Goal: Task Accomplishment & Management: Use online tool/utility

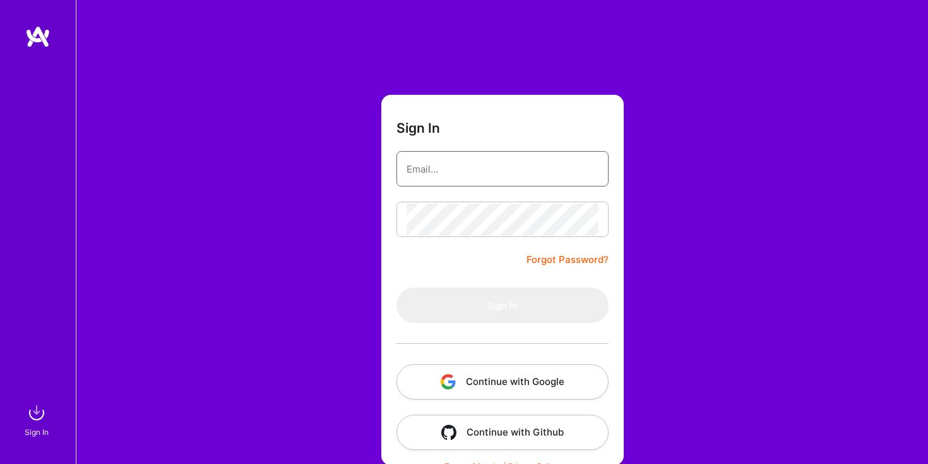
type input "[PERSON_NAME][EMAIL_ADDRESS][PERSON_NAME][DOMAIN_NAME]"
click at [502, 305] on button "Sign In" at bounding box center [503, 304] width 212 height 35
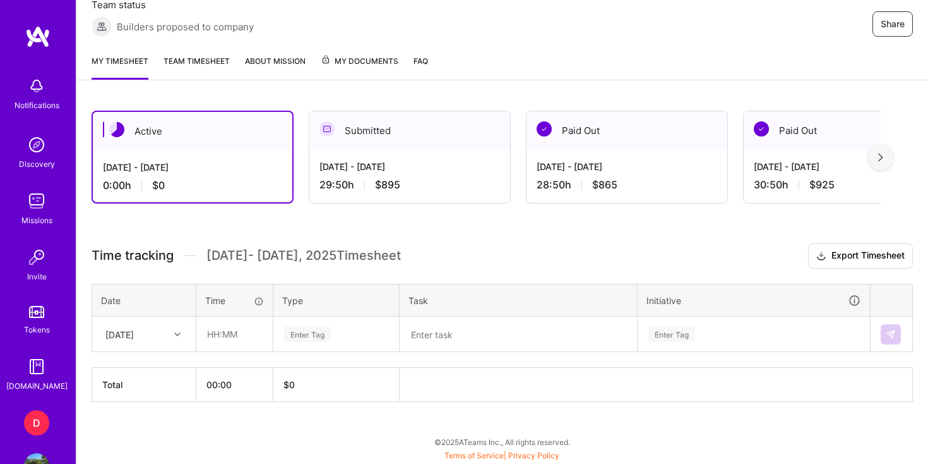
scroll to position [246, 0]
click at [388, 172] on div "[DATE] - [DATE]" at bounding box center [410, 166] width 181 height 13
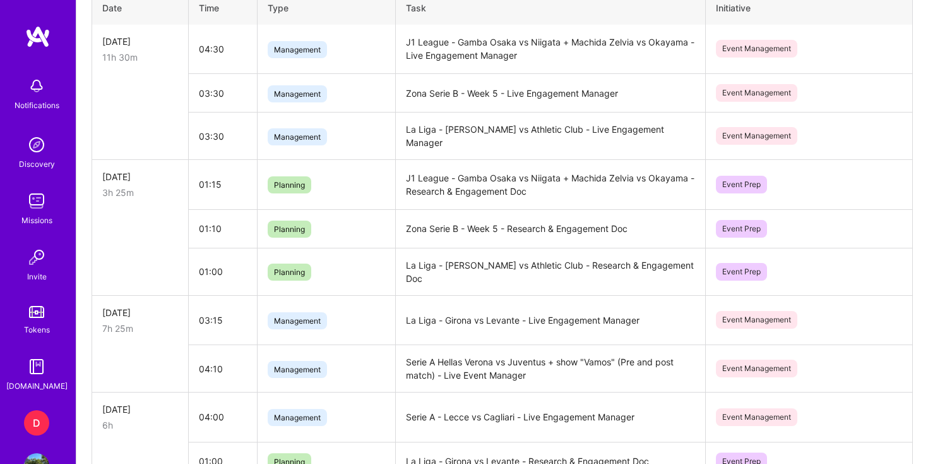
scroll to position [595, 0]
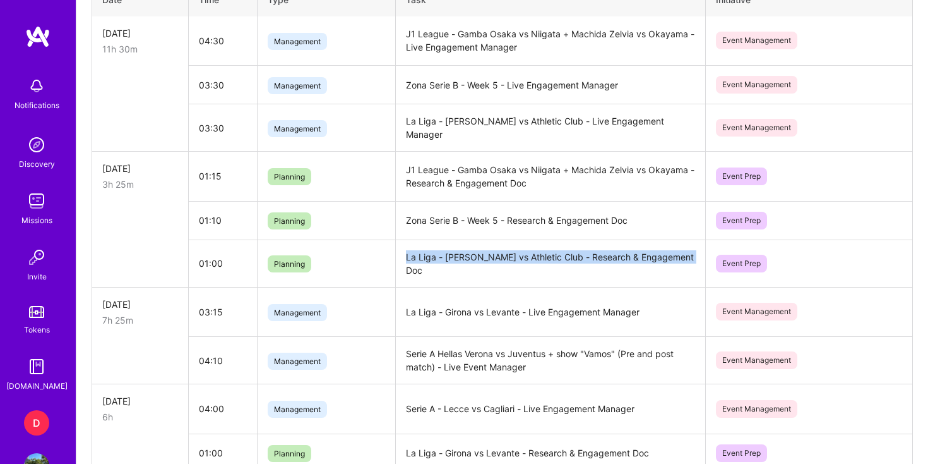
drag, startPoint x: 681, startPoint y: 251, endPoint x: 402, endPoint y: 248, distance: 279.8
click at [402, 248] on td "La Liga - [PERSON_NAME] vs Athletic Club - Research & Engagement Doc" at bounding box center [550, 262] width 311 height 47
copy td "La Liga - [PERSON_NAME] vs Athletic Club - Research & Engagement Doc"
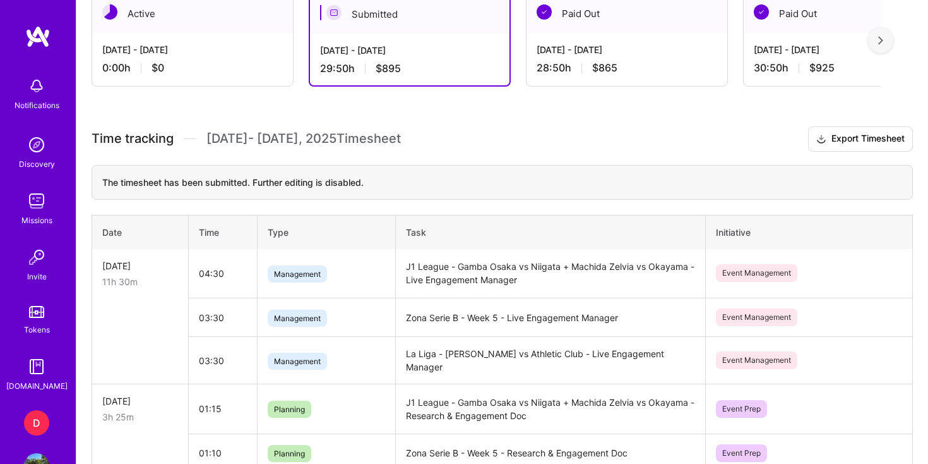
scroll to position [275, 0]
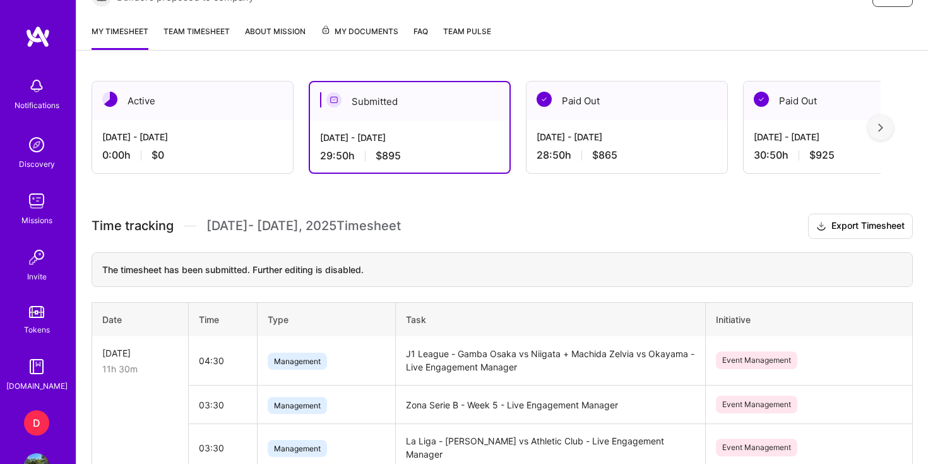
click at [230, 145] on div "[DATE] - [DATE] 0:00 h $0" at bounding box center [192, 146] width 201 height 52
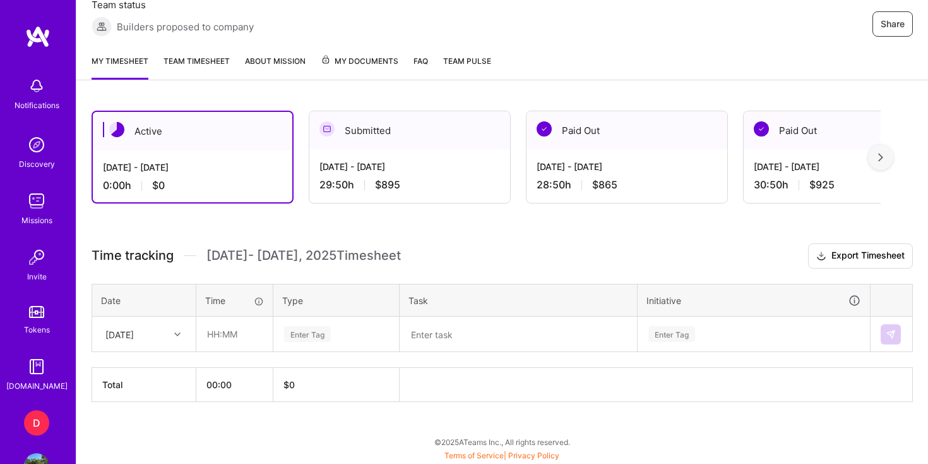
scroll to position [246, 0]
click at [427, 328] on textarea at bounding box center [518, 334] width 235 height 33
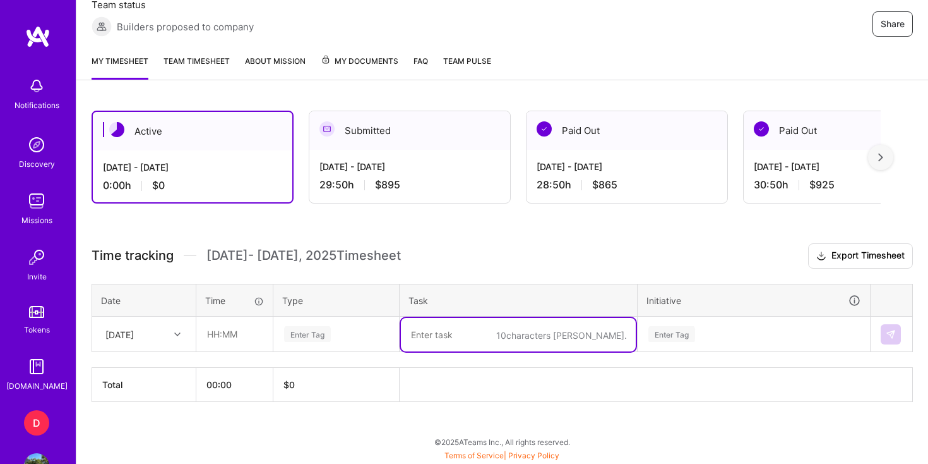
paste textarea "La Liga - [PERSON_NAME] vs Athletic Club - Research & Engagement Doc"
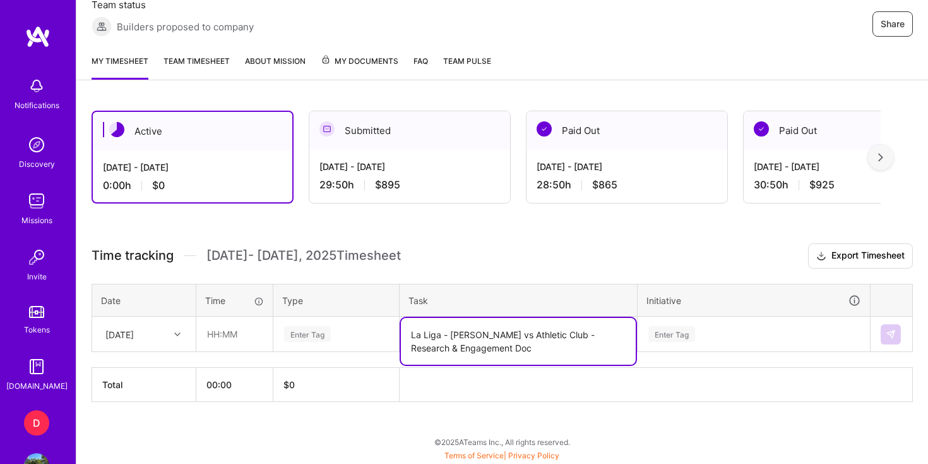
drag, startPoint x: 554, startPoint y: 333, endPoint x: 453, endPoint y: 333, distance: 100.4
click at [453, 334] on textarea "La Liga - [PERSON_NAME] vs Athletic Club - Research & Engagement Doc" at bounding box center [518, 341] width 235 height 47
type textarea "La Liga - Osasuna vs Getafe - Research & Engagement Doc"
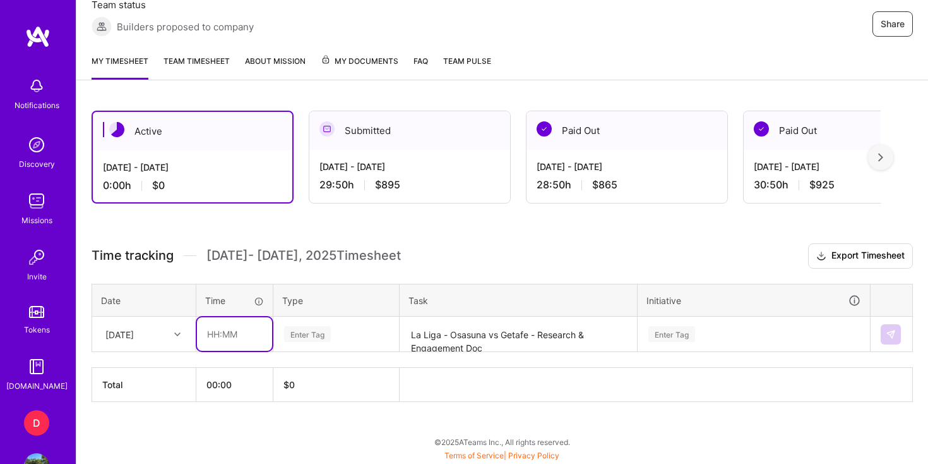
click at [228, 333] on input "text" at bounding box center [234, 333] width 75 height 33
type input "01:20"
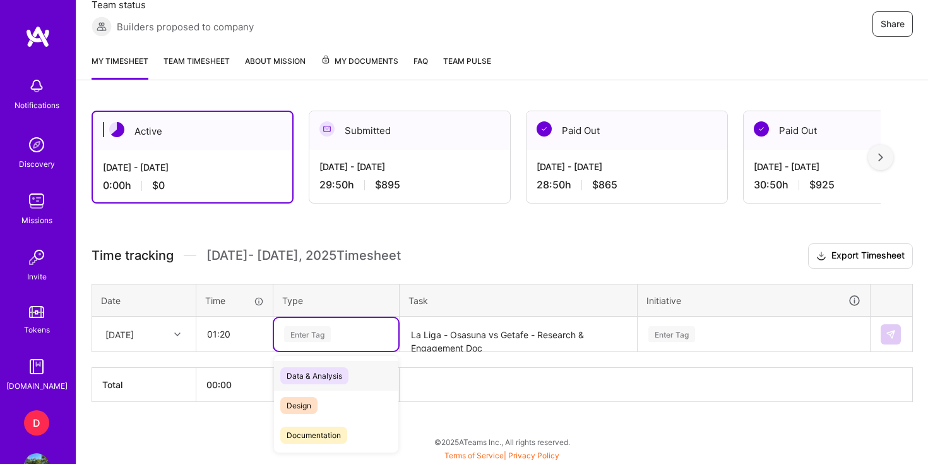
click at [301, 332] on div "Enter Tag" at bounding box center [307, 334] width 47 height 20
type input "PLA"
click at [321, 376] on span "Planning" at bounding box center [302, 375] width 44 height 17
click at [690, 330] on div "Enter Tag" at bounding box center [754, 334] width 231 height 33
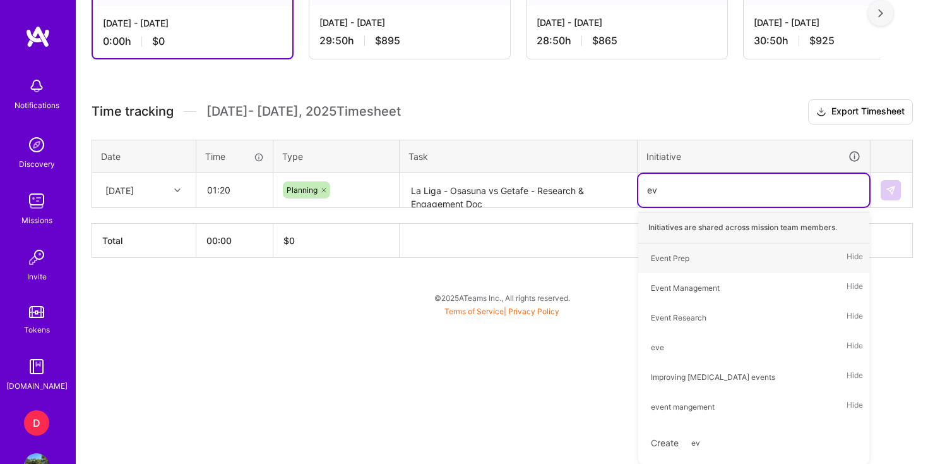
type input "eve"
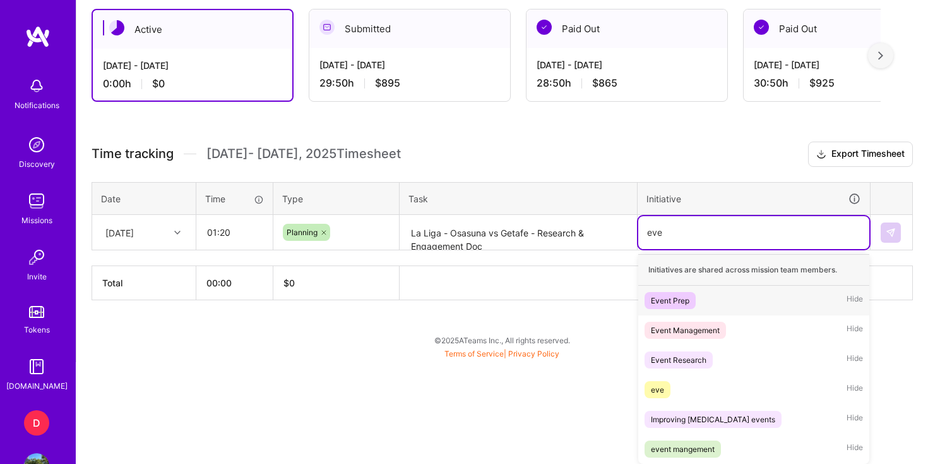
click at [697, 301] on div "Event Prep Hide" at bounding box center [754, 300] width 231 height 30
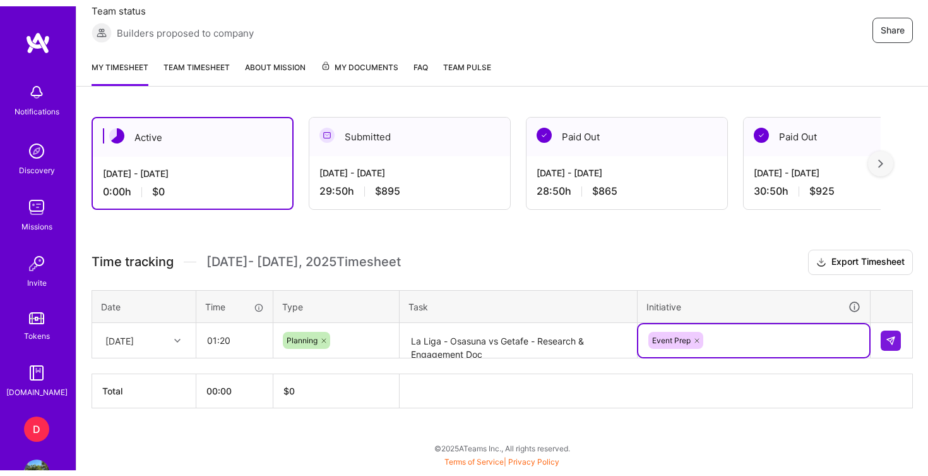
scroll to position [246, 0]
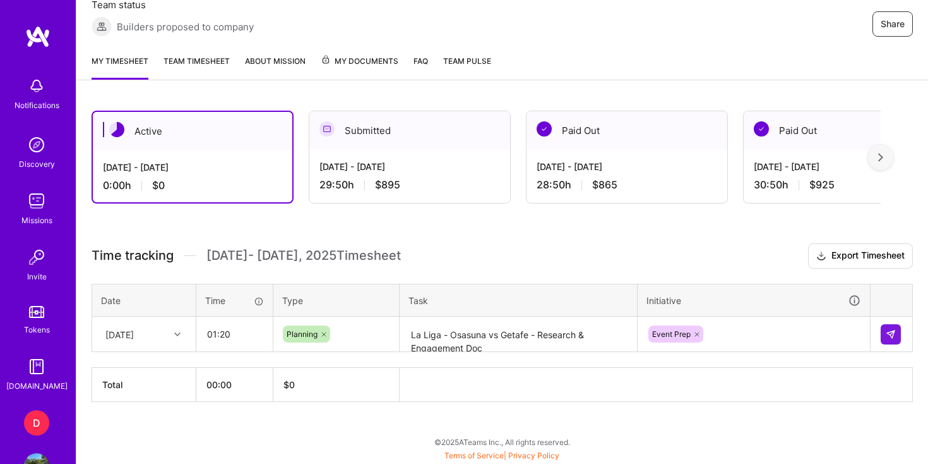
click at [801, 233] on div "Active [DATE] - [DATE] 0:00 h $0 Submitted [DATE] - [DATE] 29:50 h $895 Paid Ou…" at bounding box center [502, 279] width 852 height 368
click at [896, 335] on button at bounding box center [891, 334] width 20 height 20
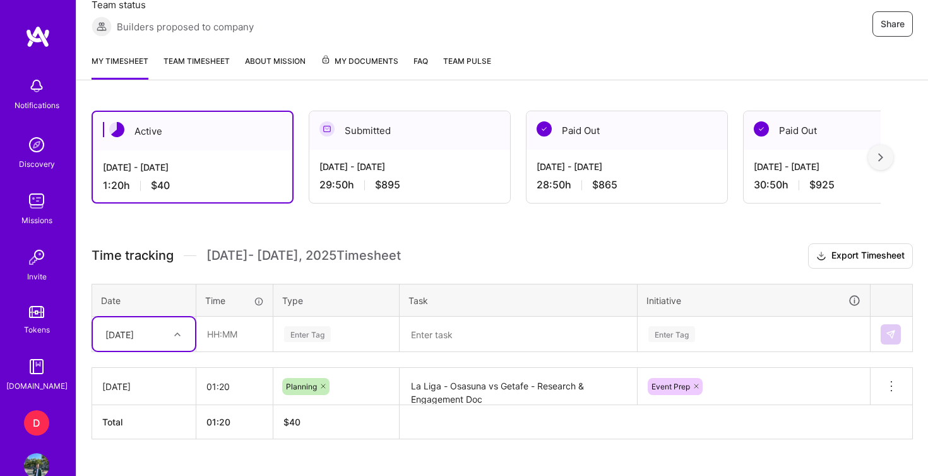
click at [400, 174] on div "[DATE] - [DATE] 29:50 h $895" at bounding box center [409, 176] width 201 height 52
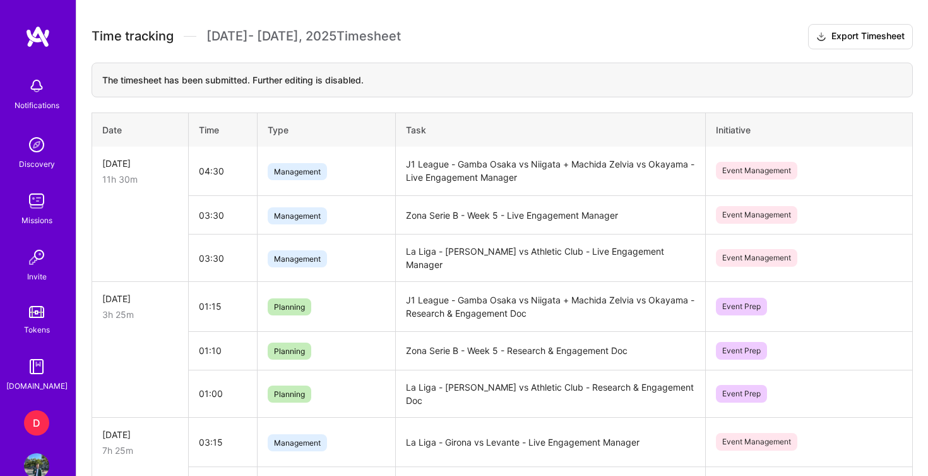
scroll to position [474, 0]
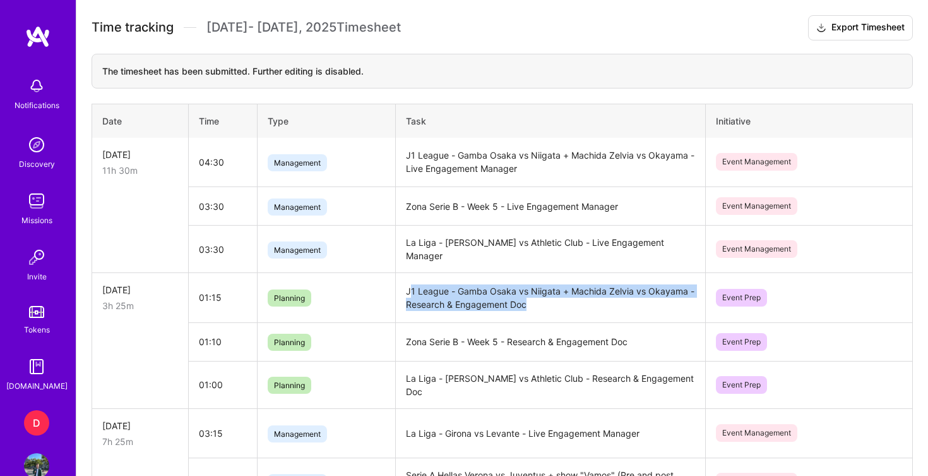
drag, startPoint x: 537, startPoint y: 295, endPoint x: 404, endPoint y: 281, distance: 134.0
click at [404, 281] on td "J1 League - Gamba Osaka vs Niigata + Machida Zelvia vs Okayama - Research & Eng…" at bounding box center [550, 298] width 311 height 50
click at [565, 293] on td "J1 League - Gamba Osaka vs Niigata + Machida Zelvia vs Okayama - Research & Eng…" at bounding box center [550, 298] width 311 height 50
drag, startPoint x: 531, startPoint y: 292, endPoint x: 402, endPoint y: 282, distance: 129.9
click at [402, 282] on td "J1 League - Gamba Osaka vs Niigata + Machida Zelvia vs Okayama - Research & Eng…" at bounding box center [550, 298] width 311 height 50
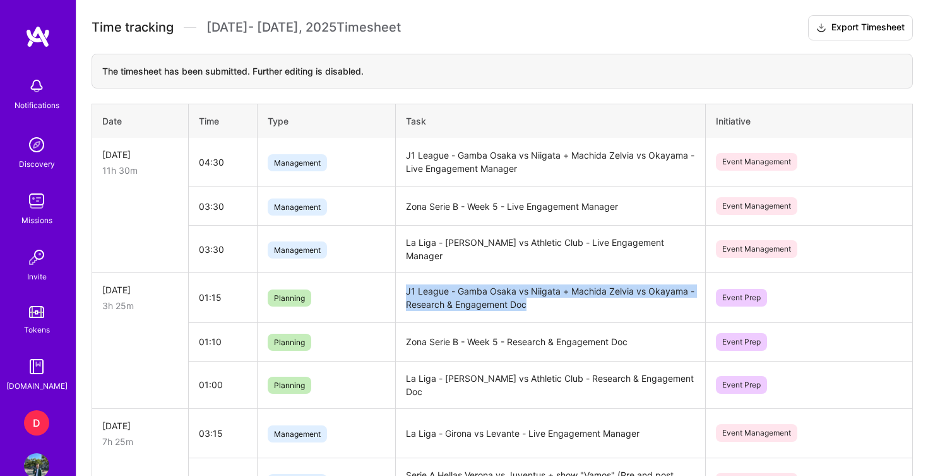
copy td "J1 League - Gamba Osaka vs Niigata + Machida Zelvia vs Okayama - Research & Eng…"
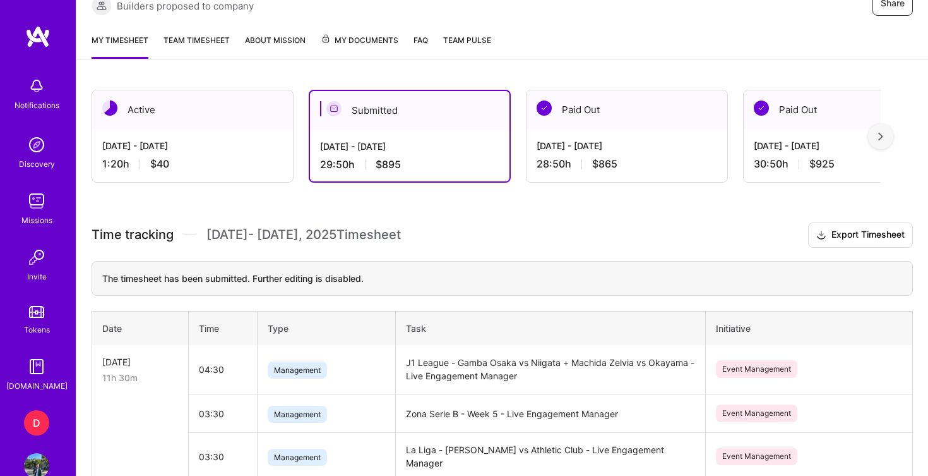
scroll to position [264, 0]
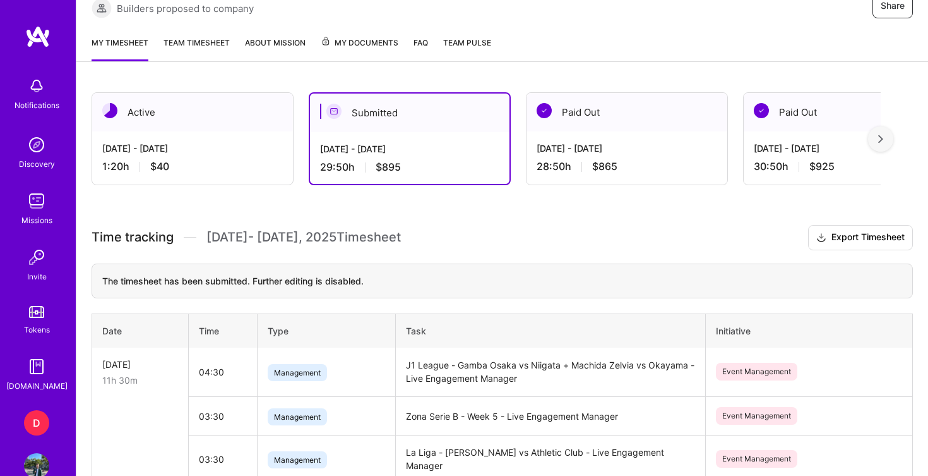
click at [216, 132] on div "[DATE] - [DATE] 1:20 h $40" at bounding box center [192, 157] width 201 height 52
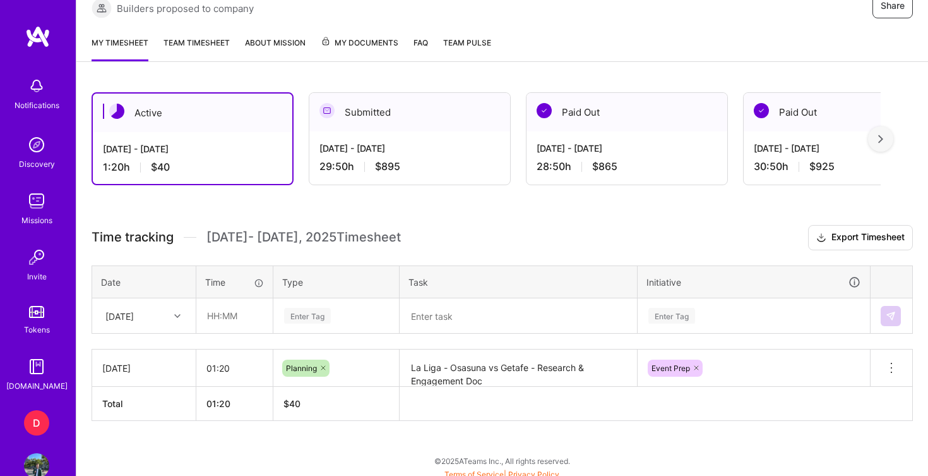
click at [253, 148] on div "[DATE] - [DATE]" at bounding box center [192, 148] width 179 height 13
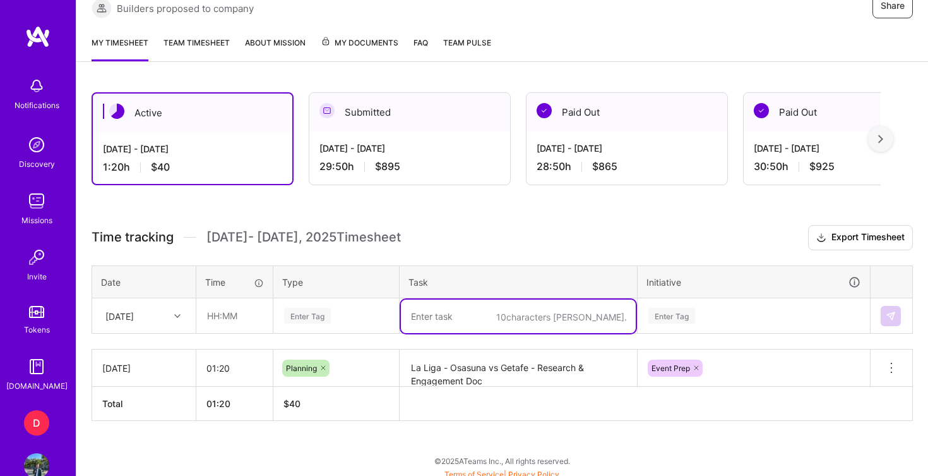
click at [447, 315] on textarea at bounding box center [518, 315] width 235 height 33
paste textarea "J1 League - Gamba Osaka vs Niigata + Machida Zelvia vs Okayama - Research & Eng…"
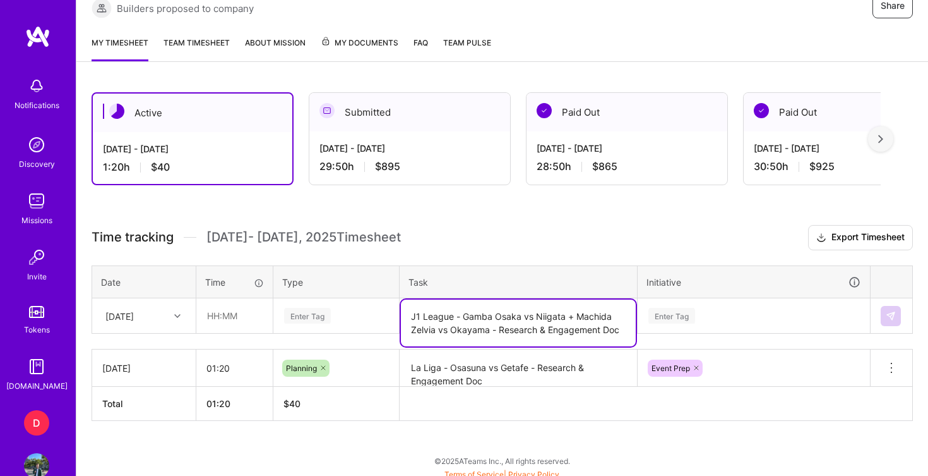
drag, startPoint x: 462, startPoint y: 316, endPoint x: 521, endPoint y: 317, distance: 58.7
click at [521, 317] on textarea "J1 League - Gamba Osaka vs Niigata + Machida Zelvia vs Okayama - Research & Eng…" at bounding box center [518, 322] width 235 height 47
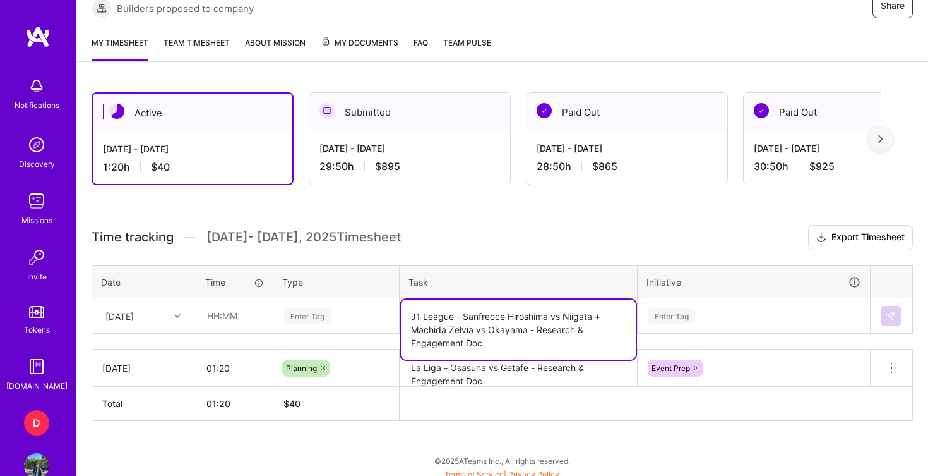
drag, startPoint x: 592, startPoint y: 317, endPoint x: 561, endPoint y: 318, distance: 31.6
click at [561, 318] on textarea "J1 League - Sanfrecce Hiroshima vs Niigata + Machida Zelvia vs Okayama - Resear…" at bounding box center [518, 329] width 235 height 60
drag, startPoint x: 561, startPoint y: 318, endPoint x: 465, endPoint y: 327, distance: 96.4
click at [465, 327] on textarea "J1 League - Sanfrecce Hiroshima vs Machida Zelda + Machida Zelvia vs Okayama - …" at bounding box center [518, 329] width 235 height 60
drag, startPoint x: 483, startPoint y: 329, endPoint x: 425, endPoint y: 329, distance: 57.5
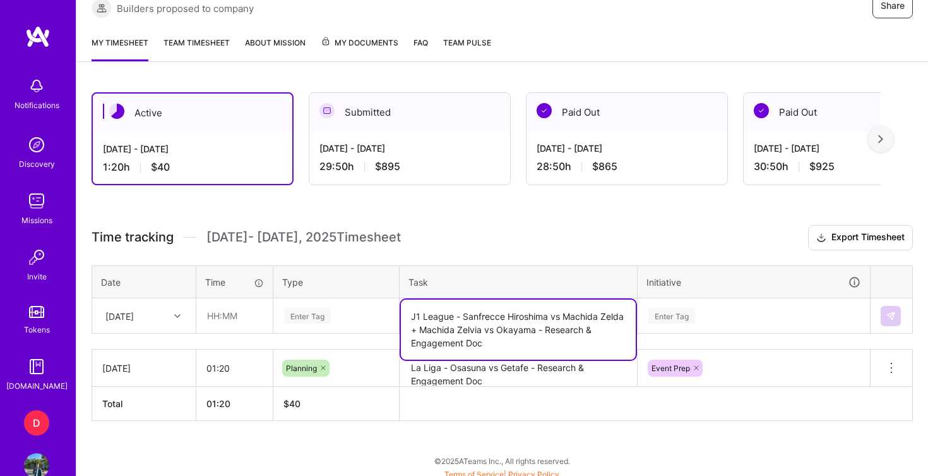
click at [425, 329] on textarea "J1 League - Sanfrecce Hiroshima vs Machida Zelda + Machida Zelvia vs Okayama - …" at bounding box center [518, 329] width 235 height 60
drag, startPoint x: 489, startPoint y: 332, endPoint x: 524, endPoint y: 333, distance: 34.8
click at [524, 333] on textarea "J1 League - Sanfrecce Hiroshima vs Machida Zelda + Kyoto Sanga vs Okayama - Res…" at bounding box center [518, 329] width 235 height 60
type textarea "J1 League - Sanfrecce Hiroshima vs Machida Zelda + Kyoto Sanga vs Kawasaki - Re…"
click at [232, 318] on input "text" at bounding box center [234, 315] width 75 height 33
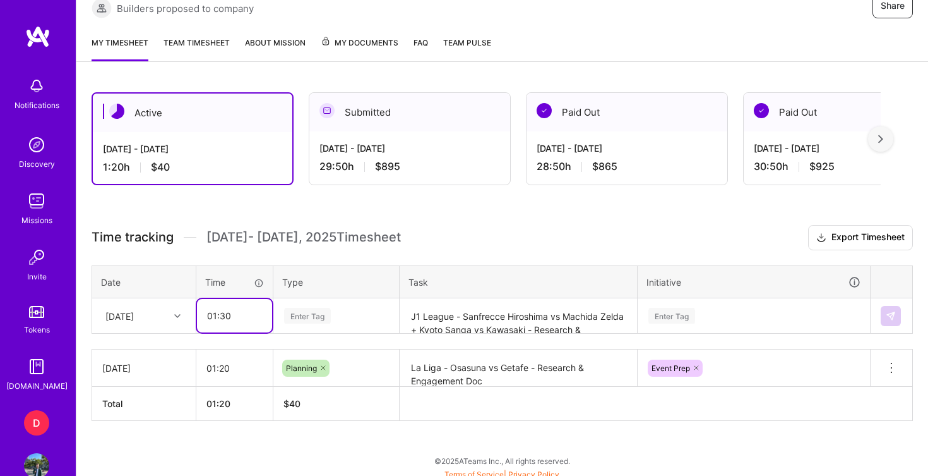
type input "01:30"
click at [306, 315] on div "Enter Tag" at bounding box center [307, 316] width 47 height 20
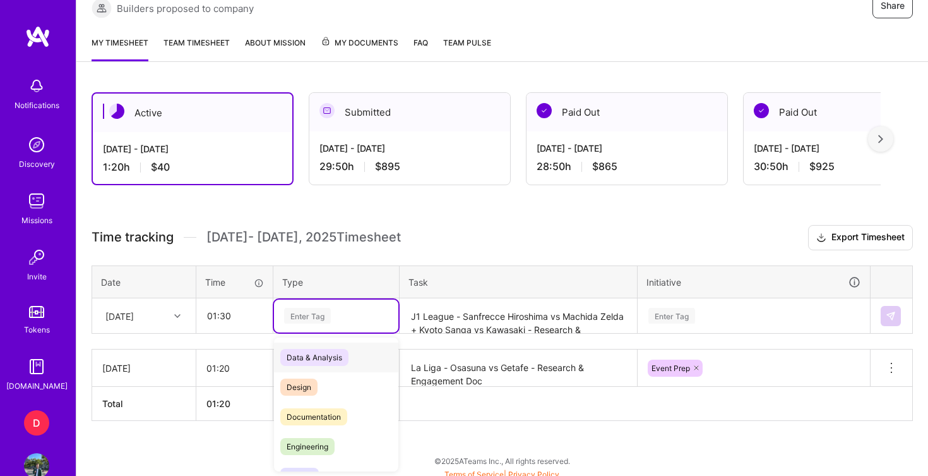
scroll to position [271, 0]
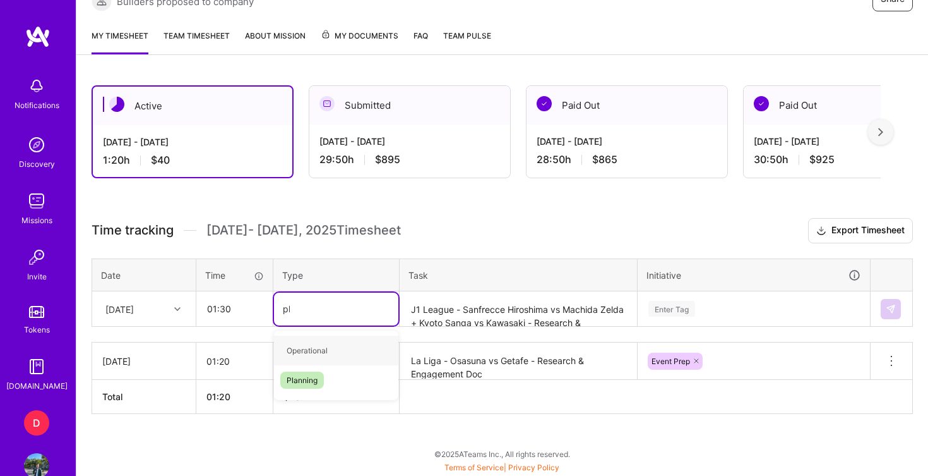
type input "pla"
click at [316, 349] on span "Planning" at bounding box center [302, 350] width 44 height 17
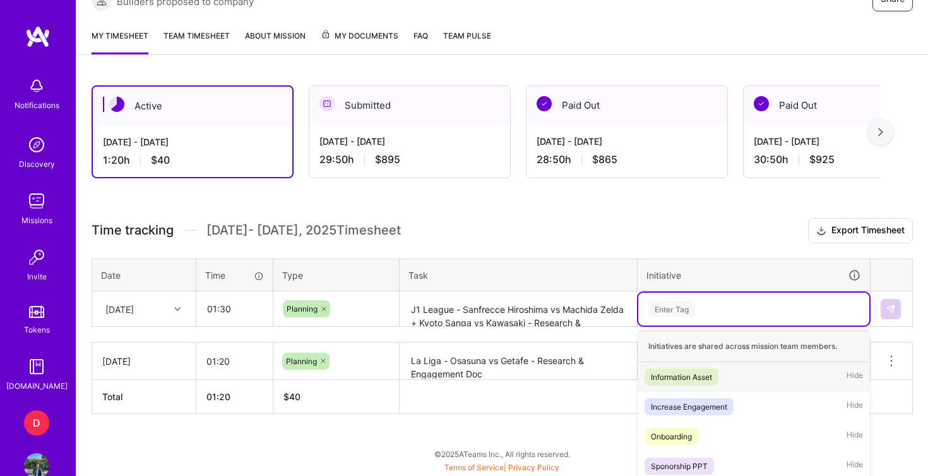
click at [747, 309] on div "option Information Asset focused, 1 of 35. 35 results available. Use Up and Dow…" at bounding box center [754, 308] width 231 height 33
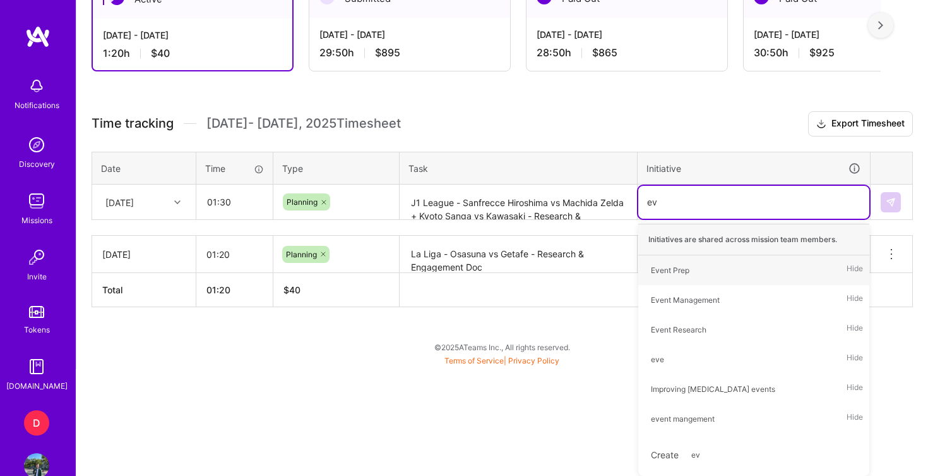
type input "eve"
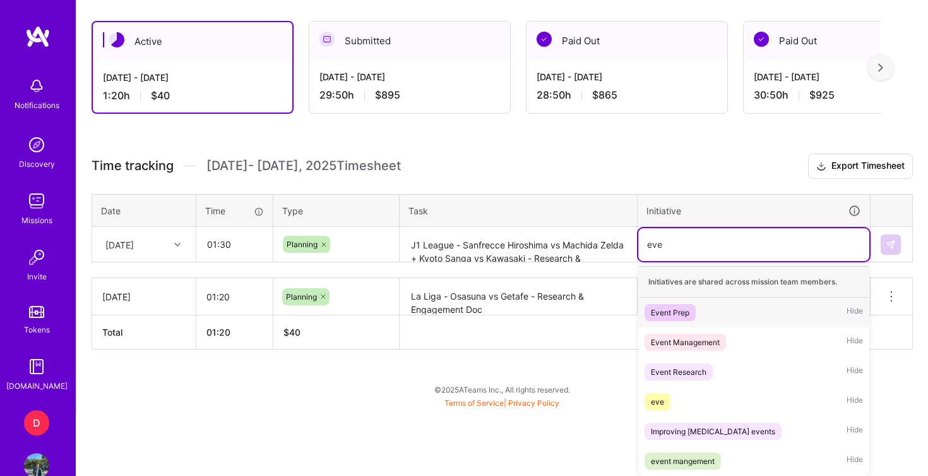
scroll to position [335, 0]
click at [705, 316] on div "Event Prep Hide" at bounding box center [754, 312] width 231 height 30
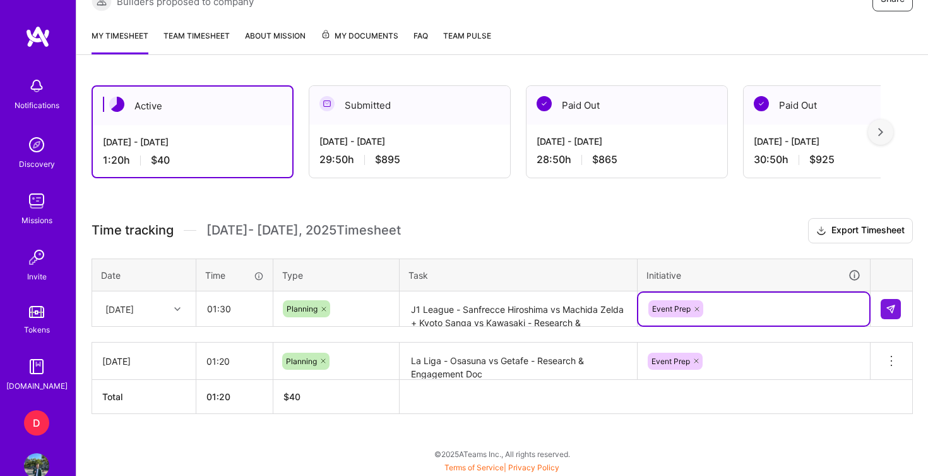
scroll to position [271, 0]
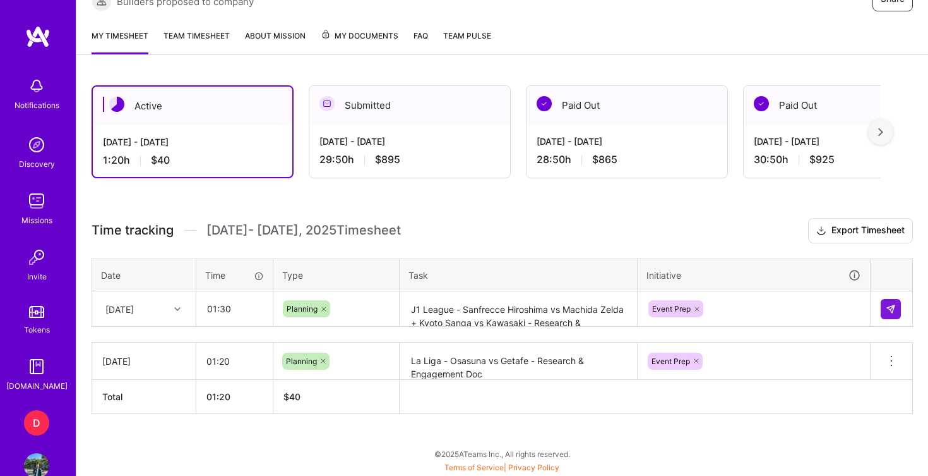
click at [698, 217] on div "Active [DATE] - [DATE] 1:20 h $40 Submitted [DATE] - [DATE] 29:50 h $895 Paid O…" at bounding box center [502, 272] width 852 height 405
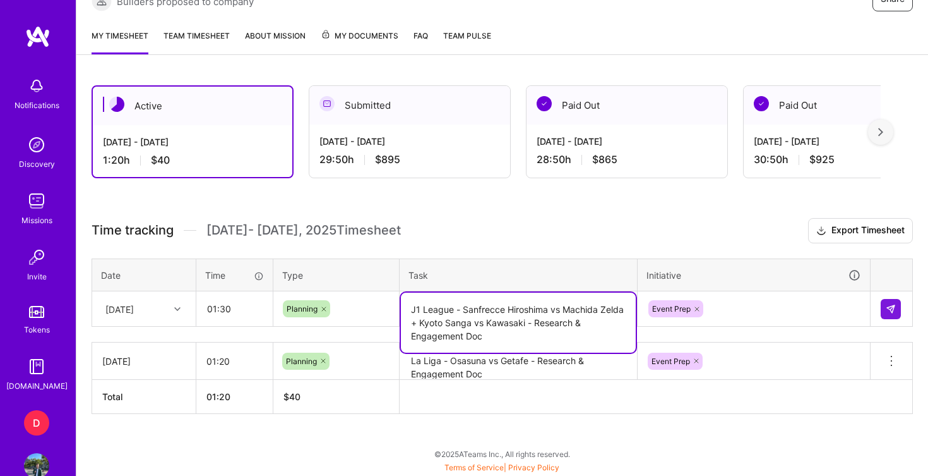
click at [552, 312] on textarea "J1 League - Sanfrecce Hiroshima vs Machida Zelda + Kyoto Sanga vs Kawasaki - Re…" at bounding box center [518, 322] width 235 height 60
click at [883, 308] on button at bounding box center [891, 309] width 20 height 20
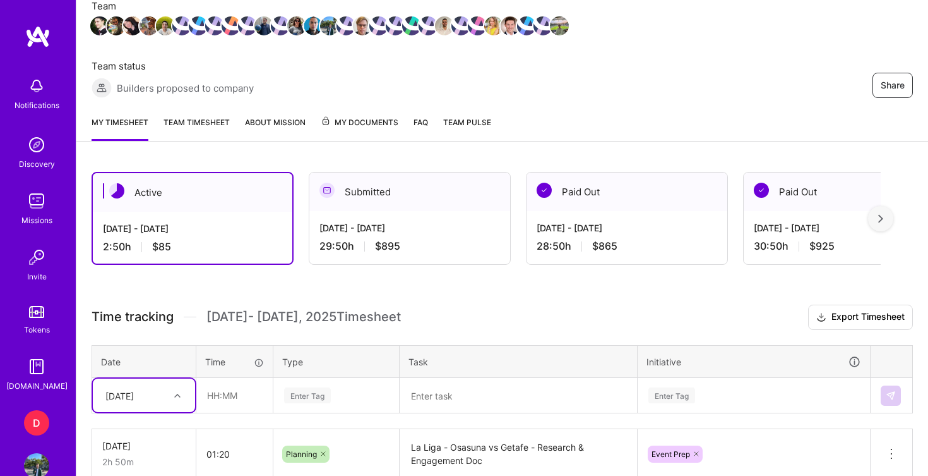
scroll to position [179, 0]
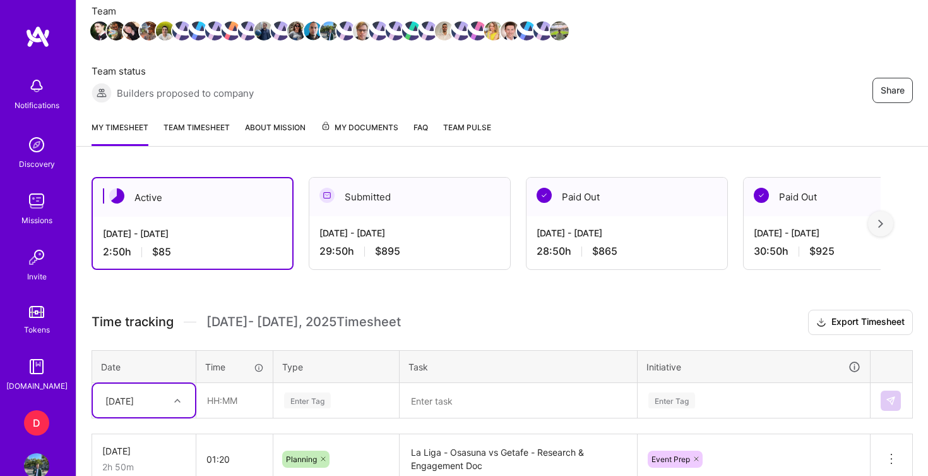
click at [203, 126] on link "Team timesheet" at bounding box center [197, 133] width 66 height 25
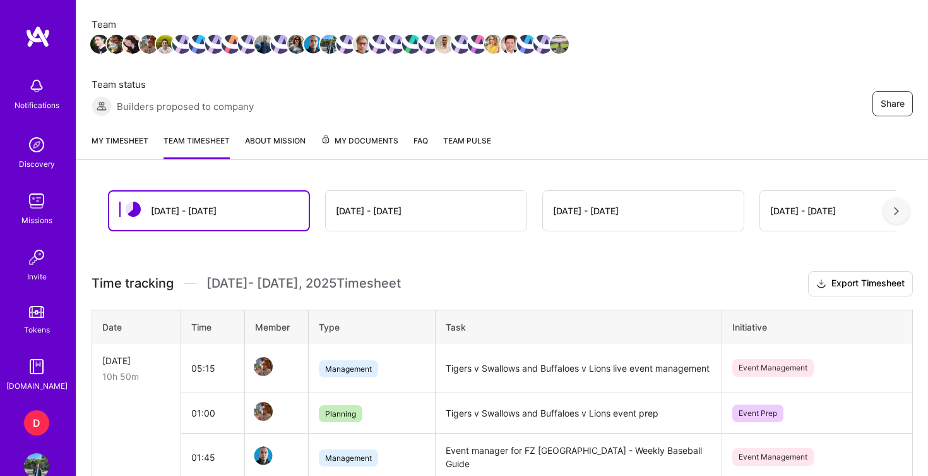
scroll to position [169, 0]
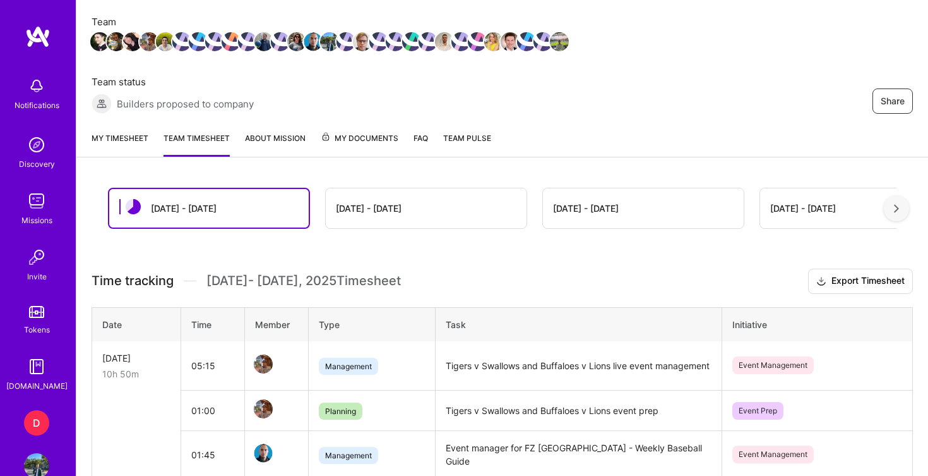
click at [128, 139] on link "My timesheet" at bounding box center [120, 143] width 57 height 25
